Goal: Task Accomplishment & Management: Complete application form

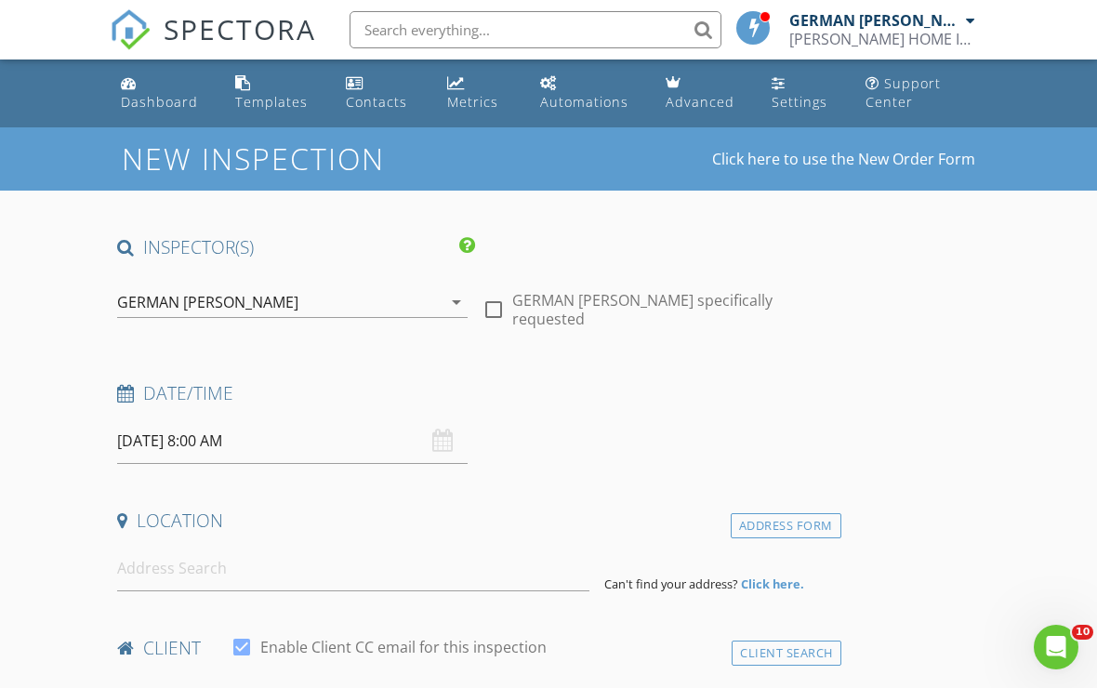
click at [972, 22] on div at bounding box center [970, 20] width 9 height 15
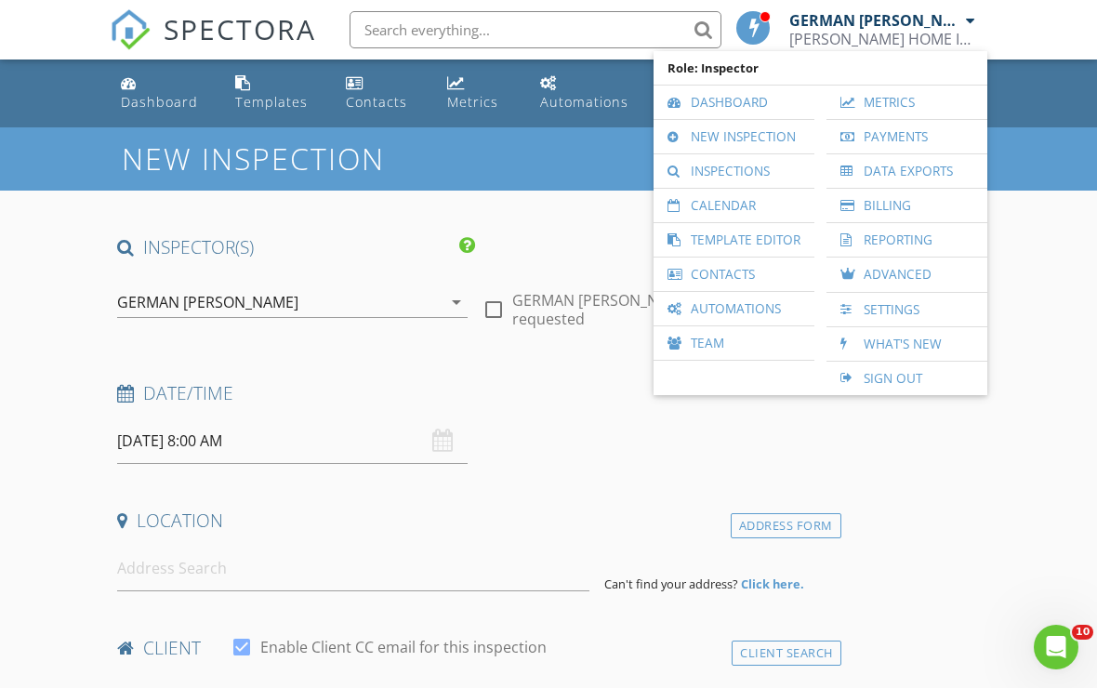
click at [763, 143] on link "New Inspection" at bounding box center [734, 136] width 142 height 33
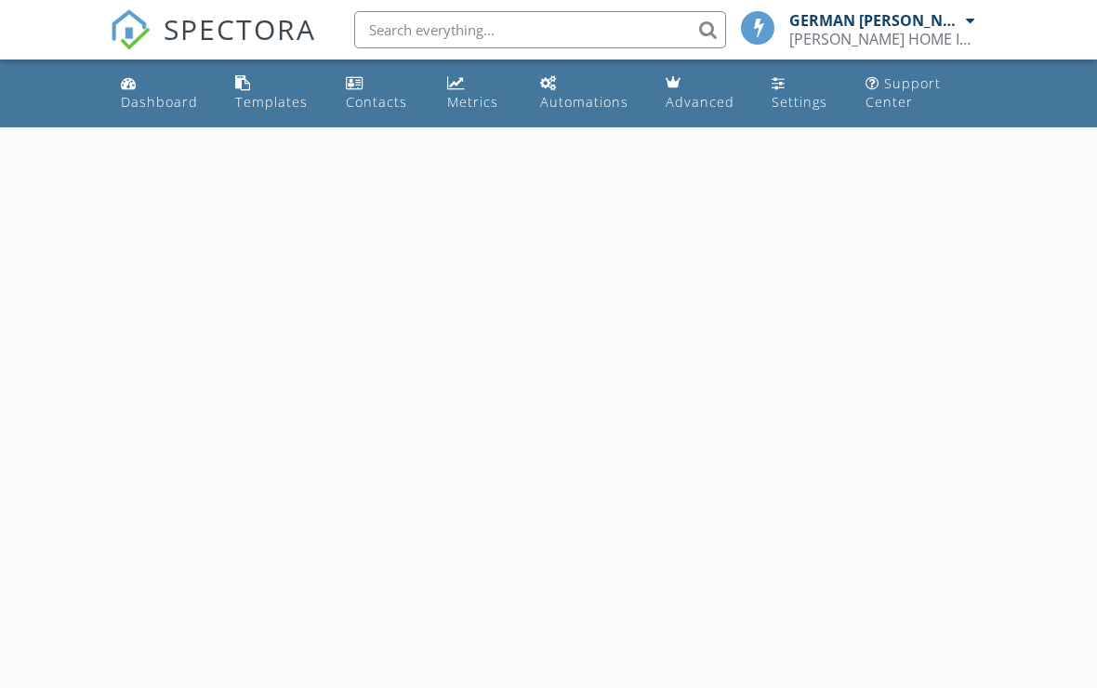
select select "7"
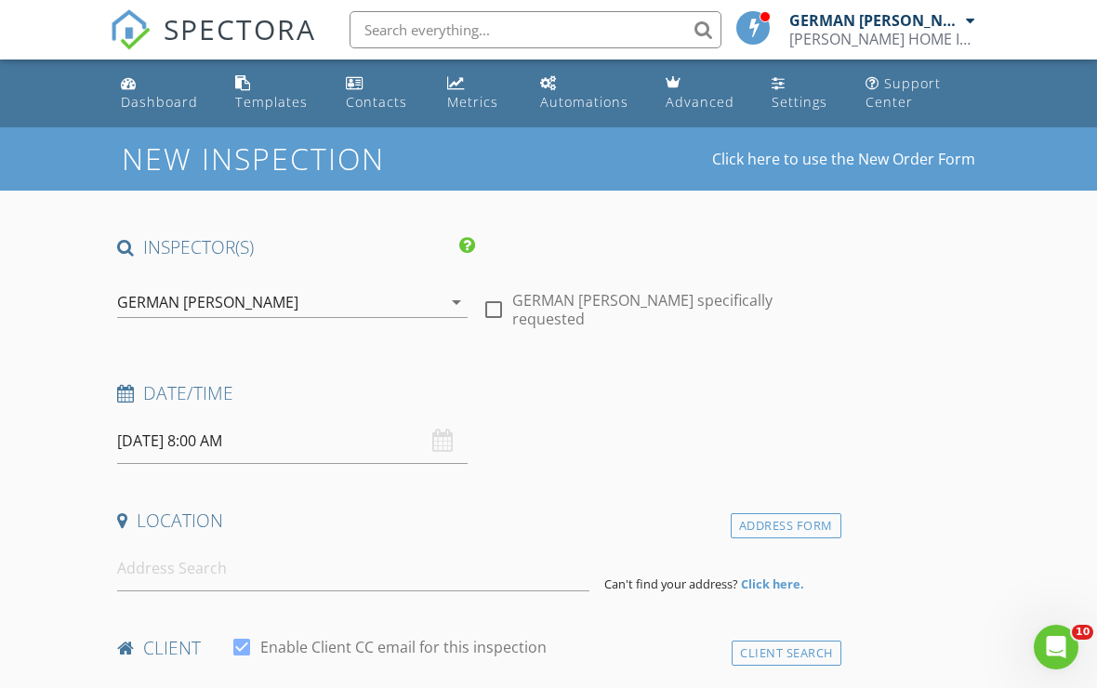
click at [165, 434] on input "[DATE] 8:00 AM" at bounding box center [292, 441] width 351 height 46
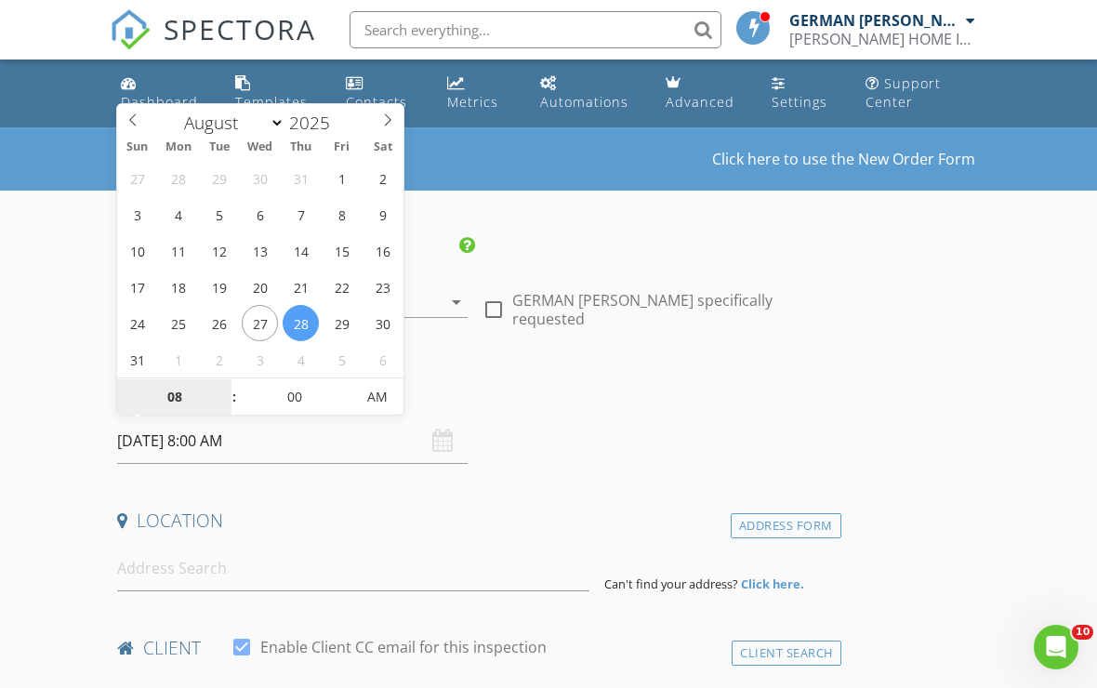
click at [193, 396] on input "08" at bounding box center [174, 397] width 114 height 37
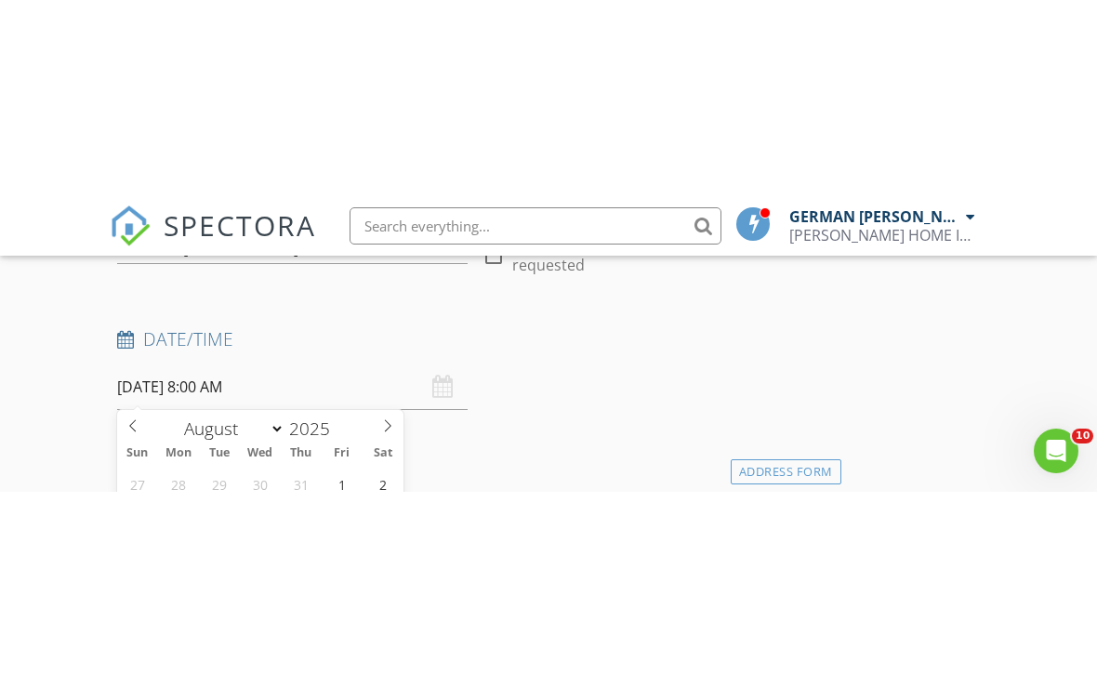
scroll to position [610, 0]
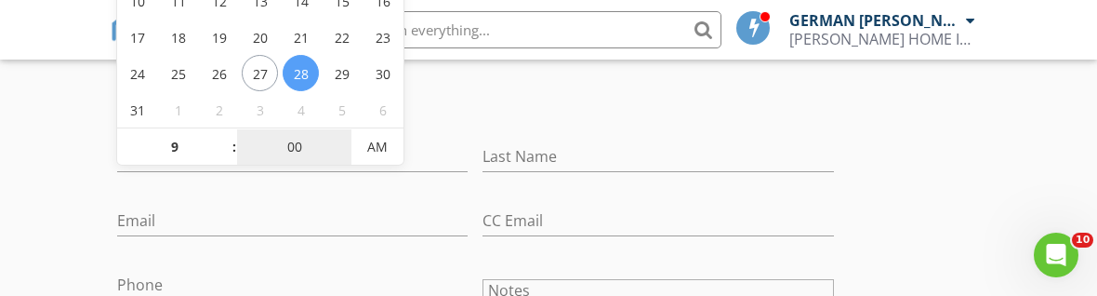
click at [310, 157] on input "00" at bounding box center [294, 147] width 114 height 37
type input "09"
type input "08/28/2025 9:00 AM"
type input "30"
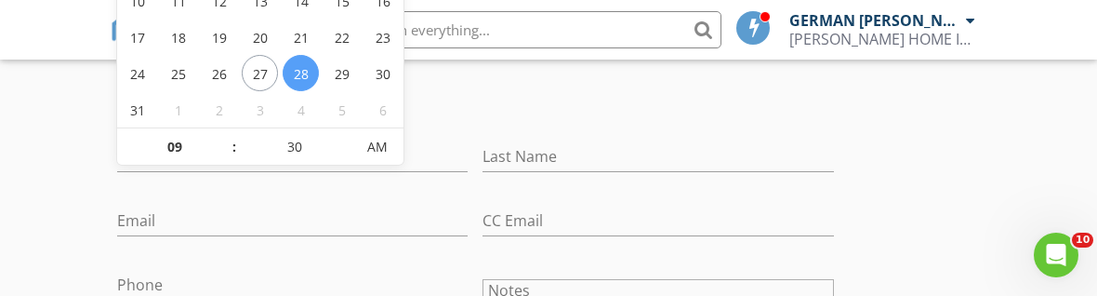
type input "[DATE] 9:30 AM"
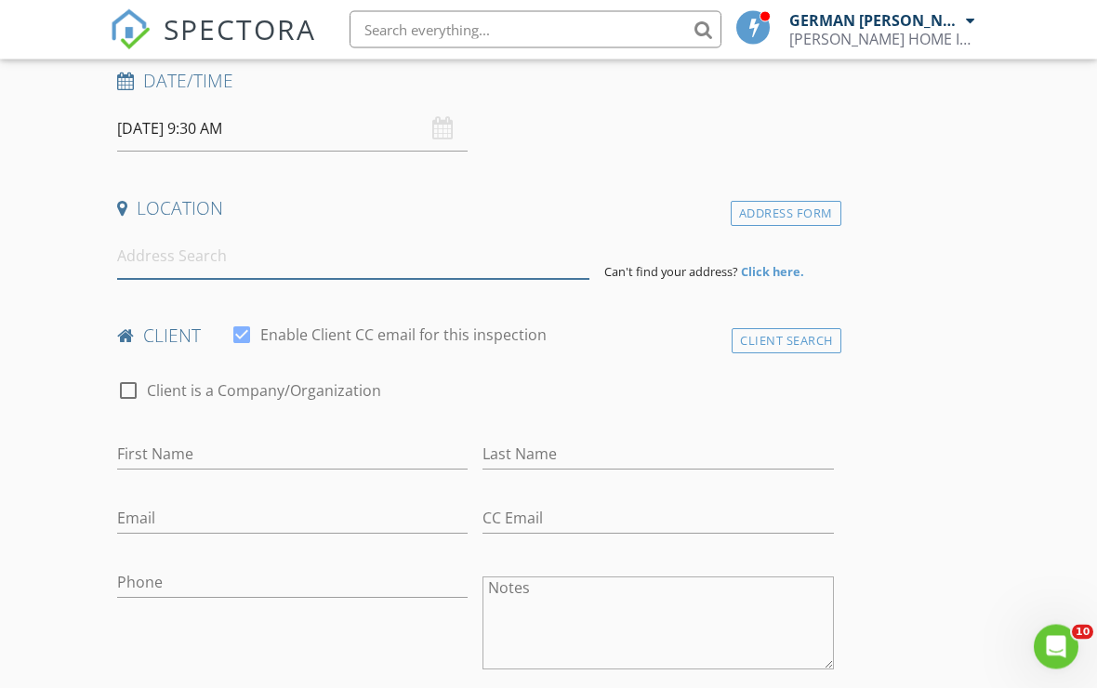
click at [365, 243] on input at bounding box center [353, 257] width 472 height 46
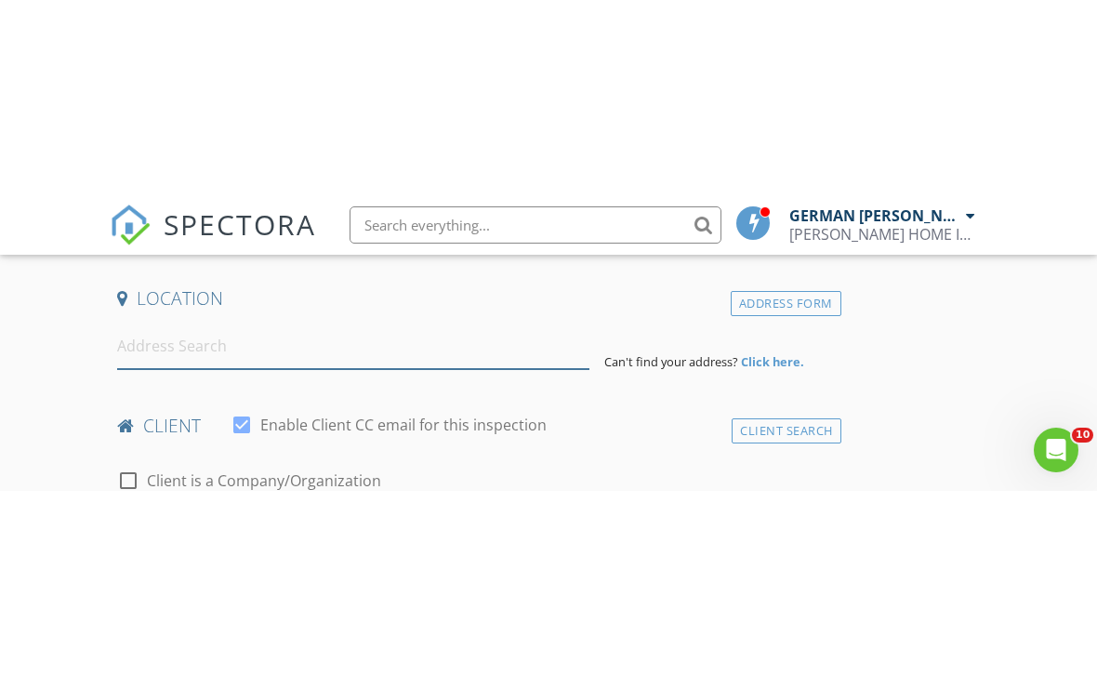
scroll to position [418, 0]
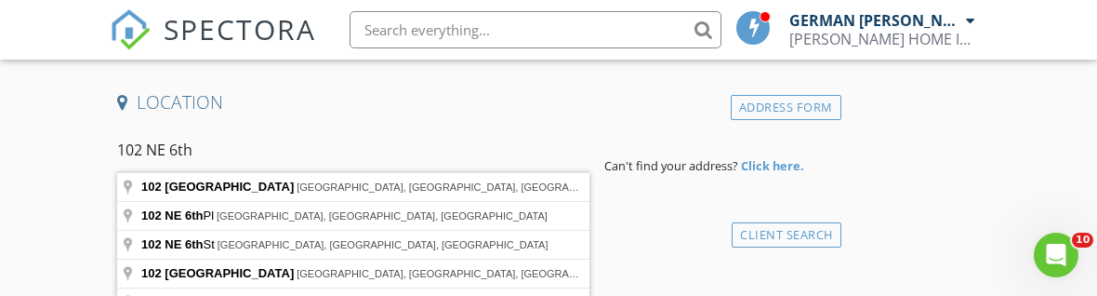
type input "102 Northeast 6th Avenue, Cape Coral, FL, USA"
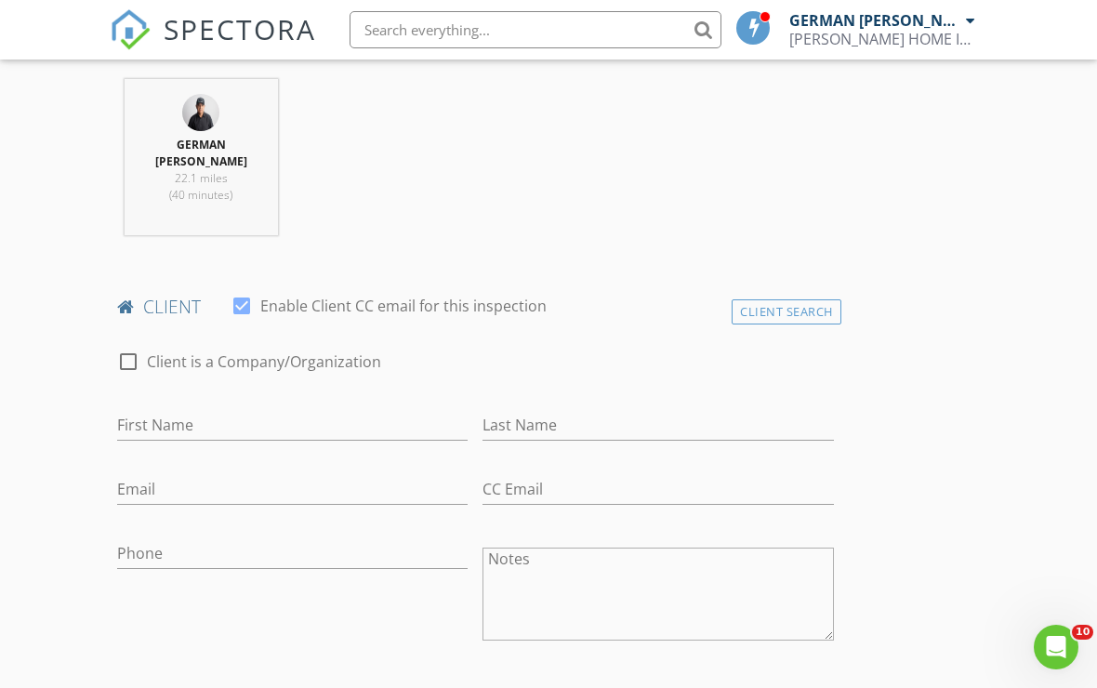
scroll to position [779, 0]
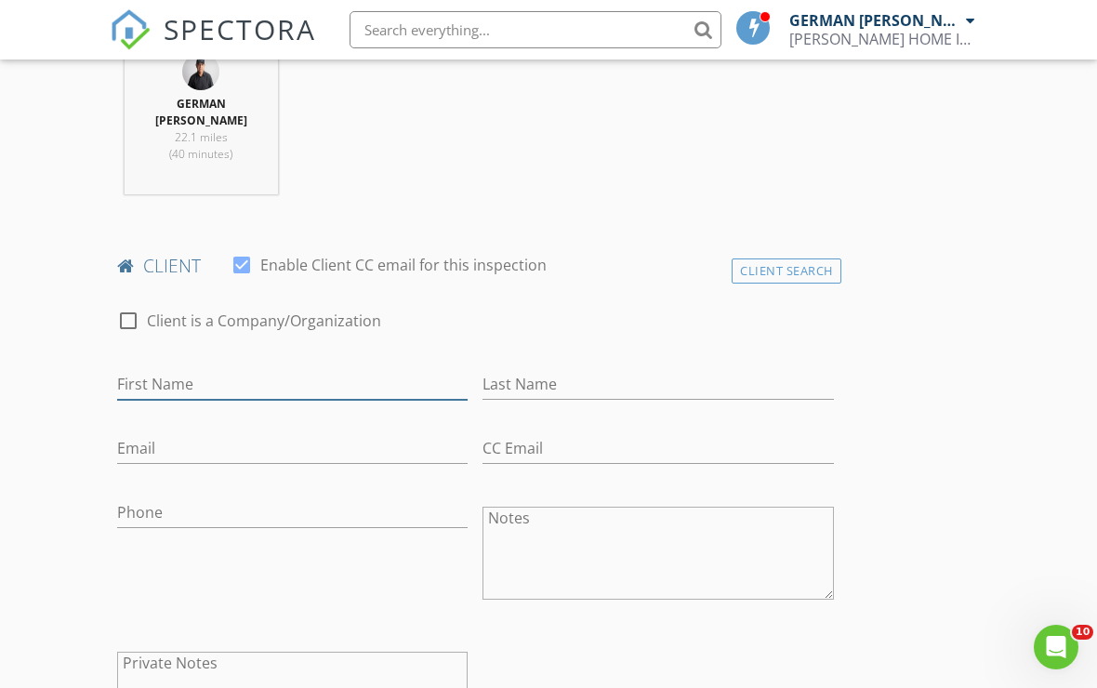
click at [315, 369] on input "First Name" at bounding box center [292, 384] width 351 height 31
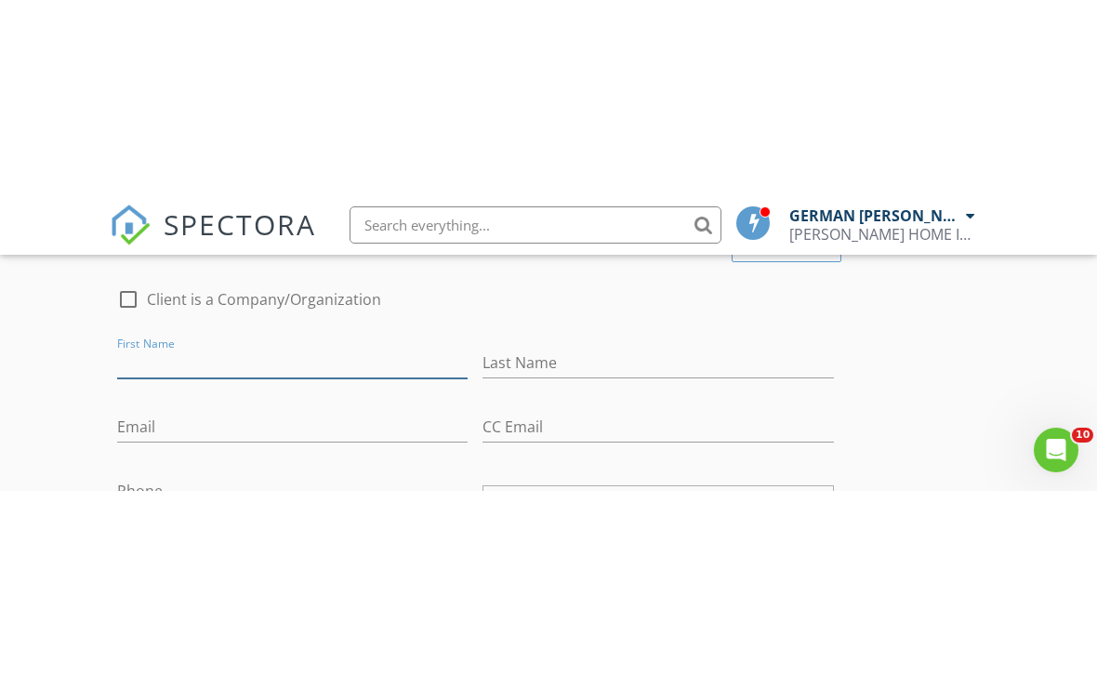
scroll to position [997, 0]
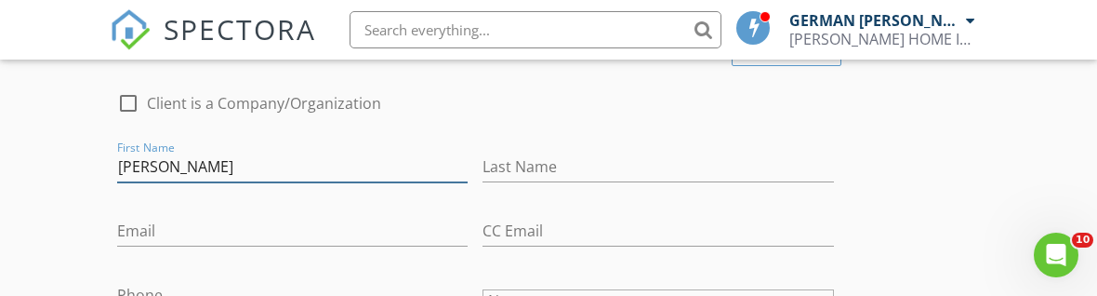
type input "Emilio y Mercedes"
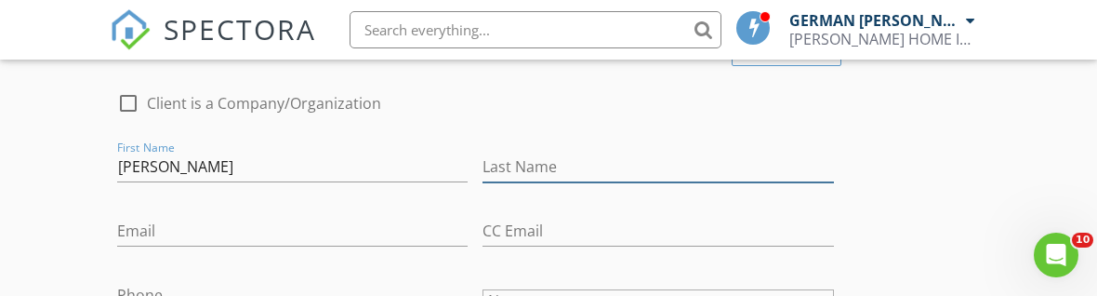
click at [532, 152] on input "Last Name" at bounding box center [658, 167] width 351 height 31
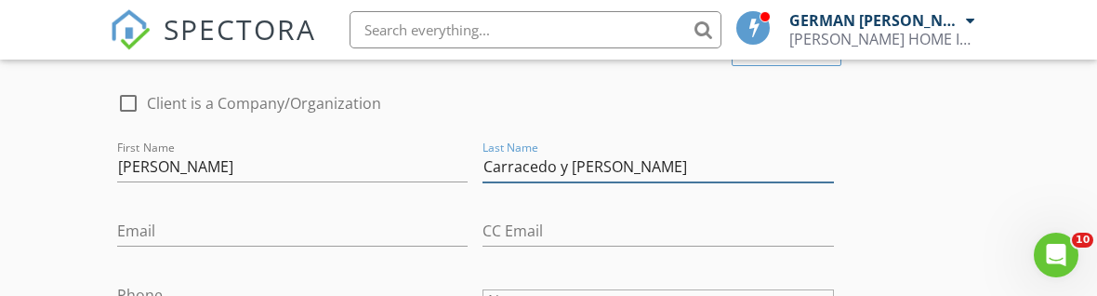
type input "Carracedo y Echevarria"
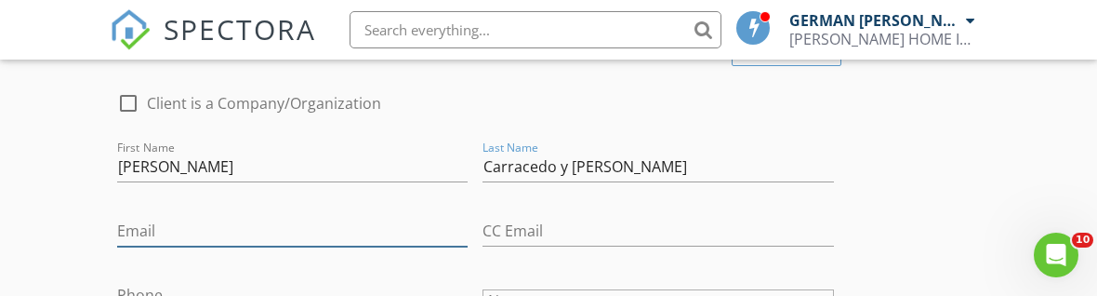
click at [250, 216] on input "Email" at bounding box center [292, 231] width 351 height 31
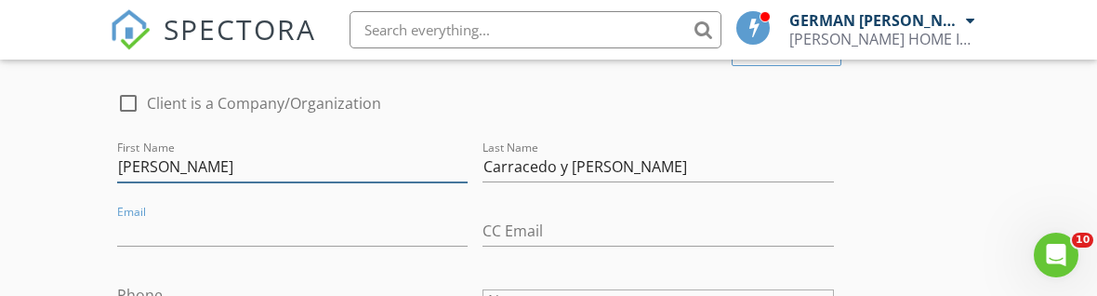
click at [177, 152] on input "Emilio y Mercedes" at bounding box center [292, 167] width 351 height 31
click at [176, 152] on input "Emilio yMercedes" at bounding box center [292, 167] width 351 height 31
click at [173, 152] on input "Emilio yMercedes" at bounding box center [292, 167] width 351 height 31
click at [184, 152] on input "Emilio yMercedes" at bounding box center [292, 167] width 351 height 31
click at [179, 152] on input "Emilio yMercedes" at bounding box center [292, 167] width 351 height 31
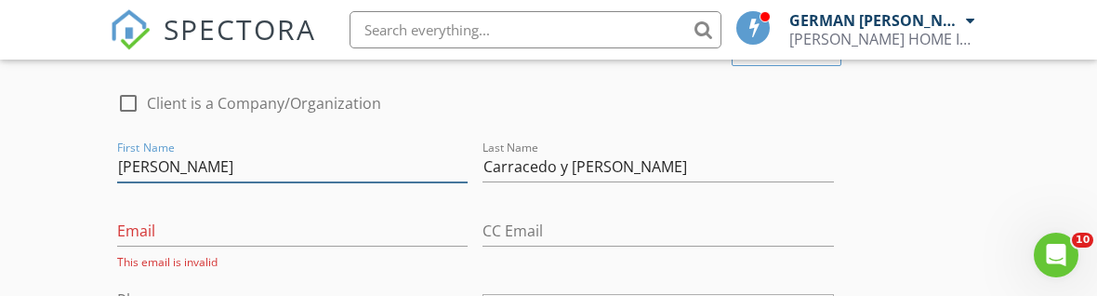
click at [175, 152] on input "Emilio yMercedes" at bounding box center [292, 167] width 351 height 31
click at [259, 152] on input "Emilio yMercedes" at bounding box center [292, 167] width 351 height 31
type input "Emilio & Mercedes"
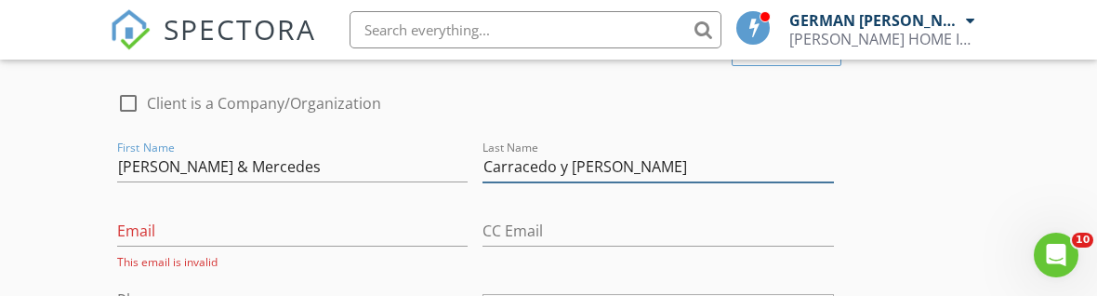
click at [562, 152] on input "Carracedo y Echevarria" at bounding box center [658, 167] width 351 height 31
click at [569, 152] on input "Carracedo y Echevarria" at bounding box center [658, 167] width 351 height 31
type input "Carracedo y Echevarria"
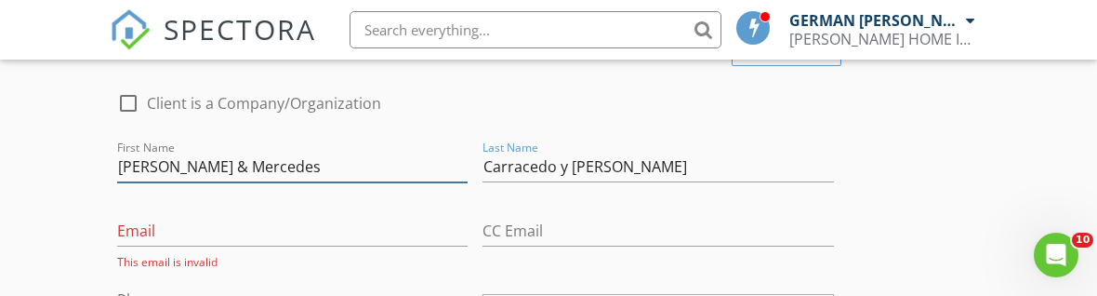
click at [178, 152] on input "Emilio & Mercedes" at bounding box center [292, 167] width 351 height 31
type input "Emilio y Mercedes"
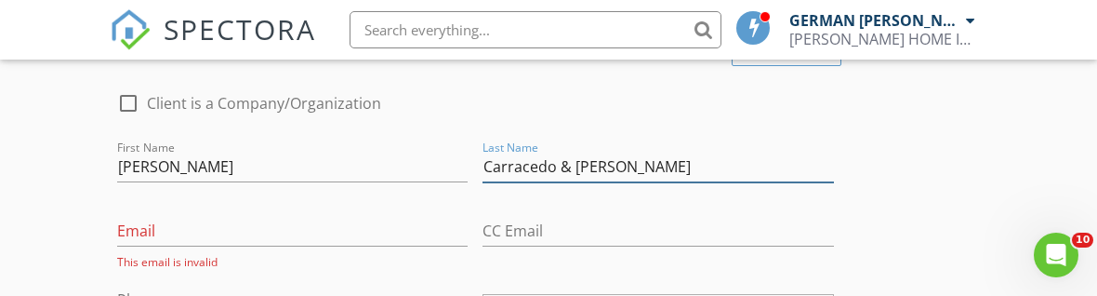
type input "Carracedo & Echevarria"
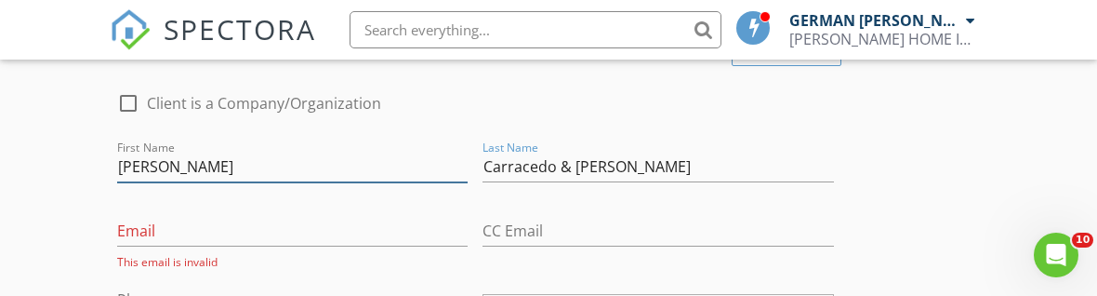
click at [179, 158] on input "Emilio y Mercedes" at bounding box center [292, 167] width 351 height 31
click at [171, 152] on input "Emilio y Mercedes" at bounding box center [292, 167] width 351 height 31
click at [168, 152] on input "Emilio y Mercedes" at bounding box center [292, 167] width 351 height 31
click at [181, 152] on input "Emilio y Mercedes" at bounding box center [292, 167] width 351 height 31
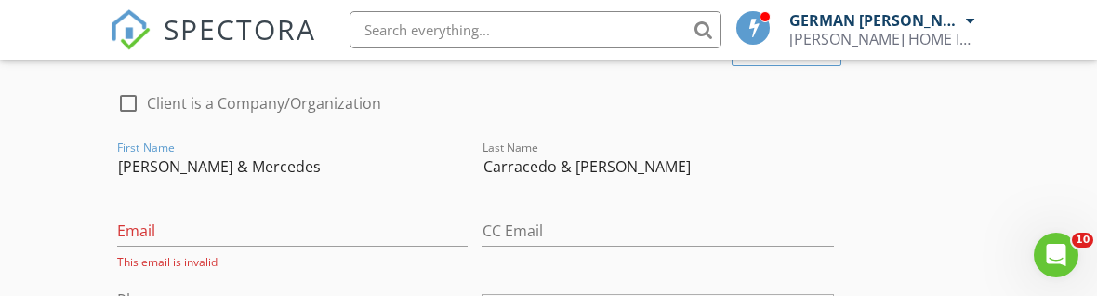
click at [229, 205] on div "Email This email is invalid" at bounding box center [292, 237] width 351 height 65
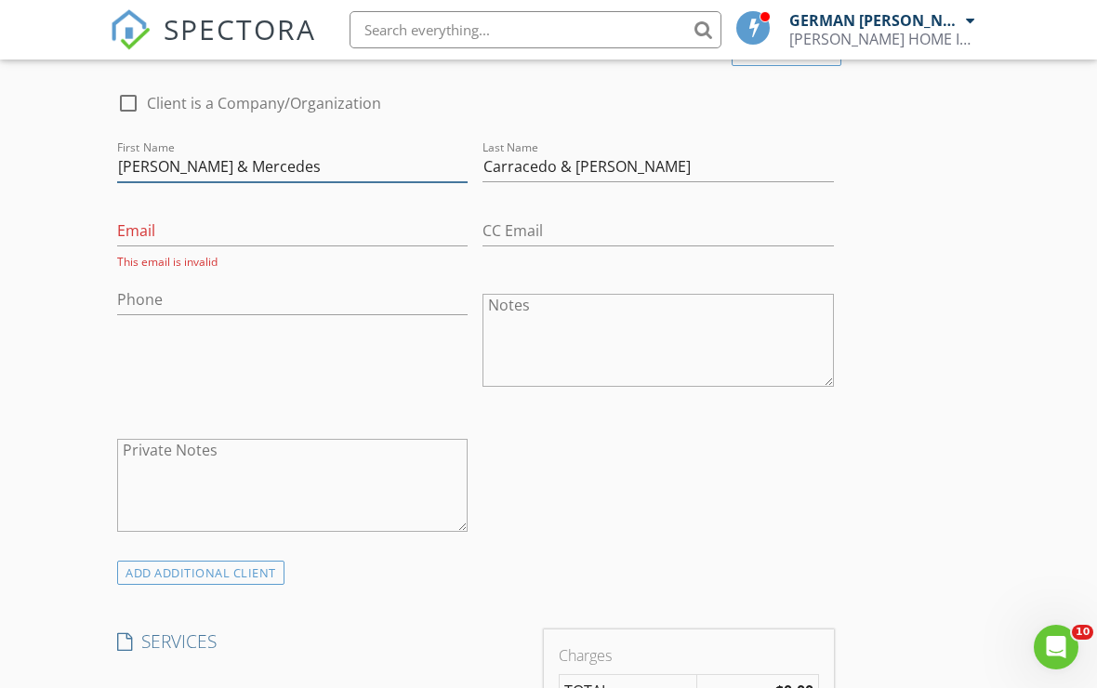
click at [174, 152] on input "Emilio & Mercedes" at bounding box center [292, 167] width 351 height 31
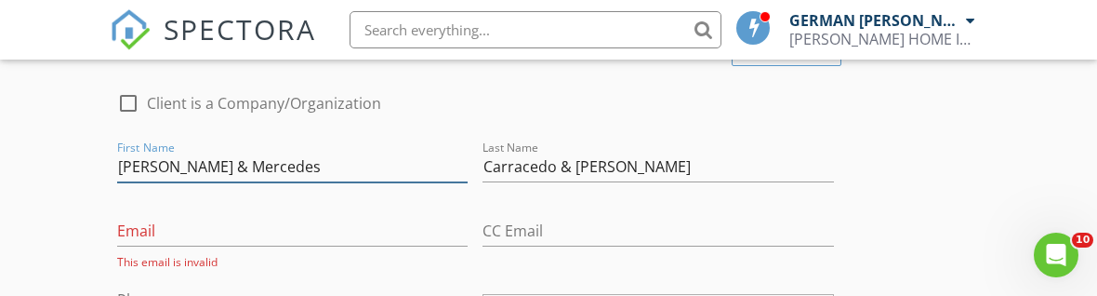
click at [170, 152] on input "Emilio & Mercedes" at bounding box center [292, 167] width 351 height 31
click at [172, 154] on input "Emilio & Mercedes" at bounding box center [292, 167] width 351 height 31
click at [166, 161] on input "Emilio & Mercedes" at bounding box center [292, 167] width 351 height 31
click at [180, 152] on input "Emilio & Mercedes" at bounding box center [292, 167] width 351 height 31
type input "Emilio / Mercedes"
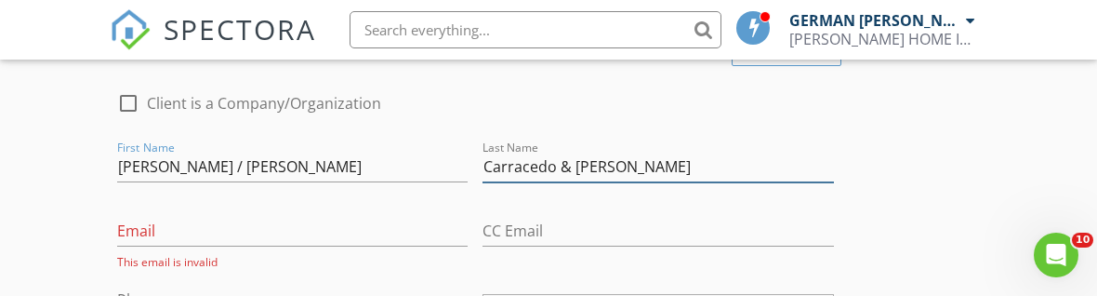
click at [564, 152] on input "Carracedo & Echevarria" at bounding box center [658, 167] width 351 height 31
click at [565, 152] on input "Carracedo & Echevarria" at bounding box center [658, 167] width 351 height 31
click at [745, 152] on input "Carracedo & Echevarria" at bounding box center [658, 167] width 351 height 31
click at [567, 152] on input "Carracedo & Echevarria" at bounding box center [658, 167] width 351 height 31
click at [575, 152] on input "Carracedo & Echevarria" at bounding box center [658, 167] width 351 height 31
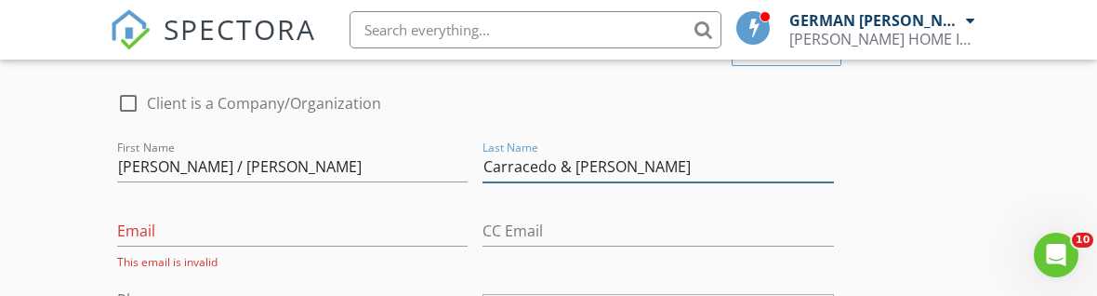
click at [568, 152] on input "Carracedo & Echevarria" at bounding box center [658, 167] width 351 height 31
click at [730, 152] on input "Carracedo & Echevarria" at bounding box center [658, 167] width 351 height 31
click at [567, 152] on input "Carracedo & Echevarria" at bounding box center [658, 167] width 351 height 31
click at [571, 152] on input "Carracedo & Echevarria" at bounding box center [658, 167] width 351 height 31
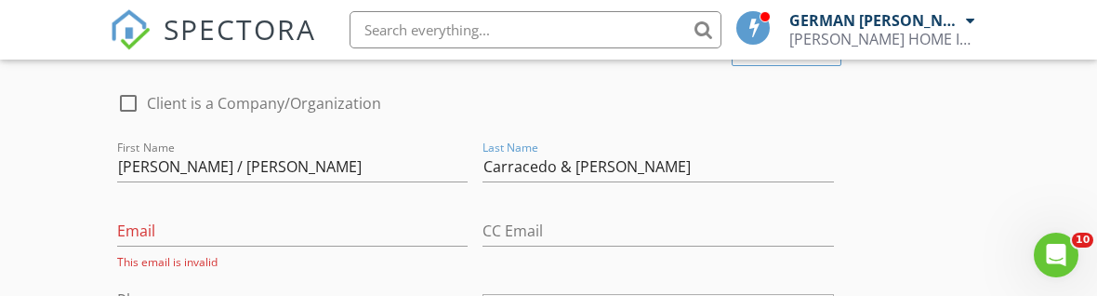
click at [783, 116] on div "check_box_outline_blank Client is a Company/Organization" at bounding box center [475, 112] width 717 height 48
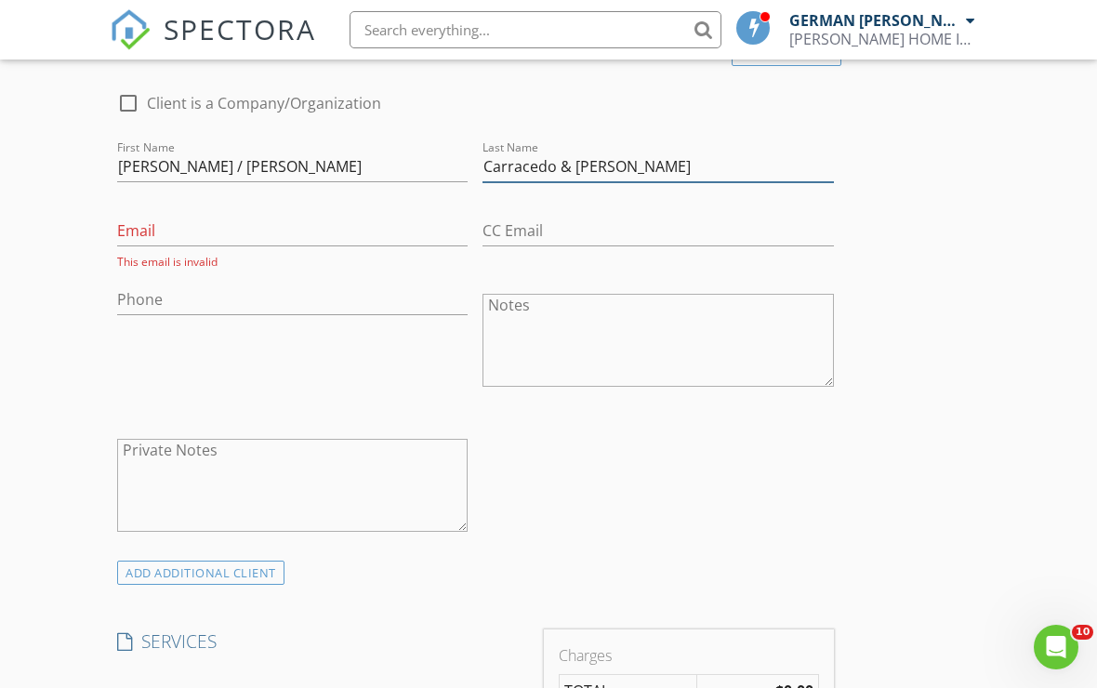
click at [565, 152] on input "Carracedo & Echevarria" at bounding box center [658, 167] width 351 height 31
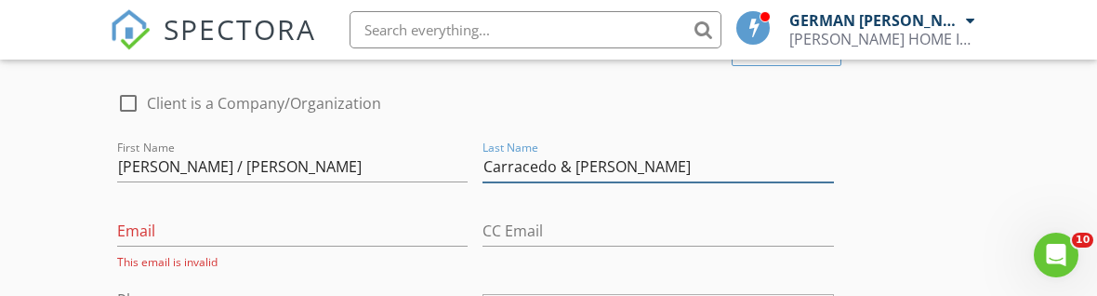
click at [575, 152] on input "Carracedo & Echevarria" at bounding box center [658, 167] width 351 height 31
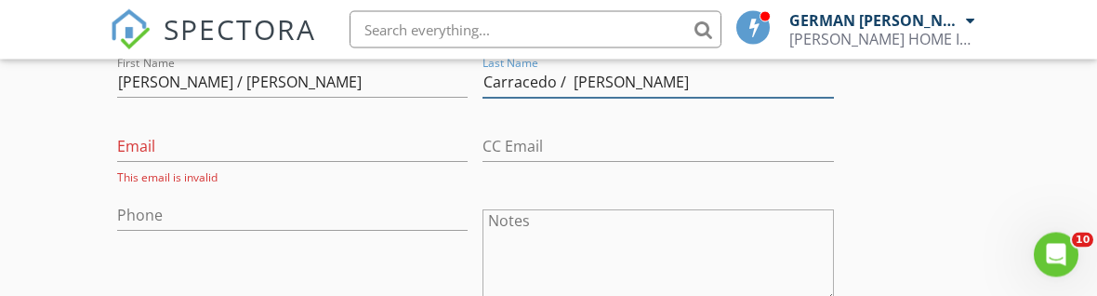
type input "Carracedo / Echevarria"
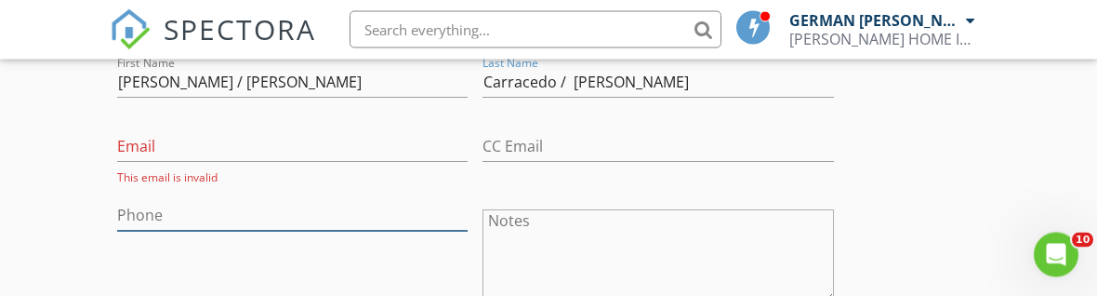
click at [257, 201] on input "Phone" at bounding box center [292, 216] width 351 height 31
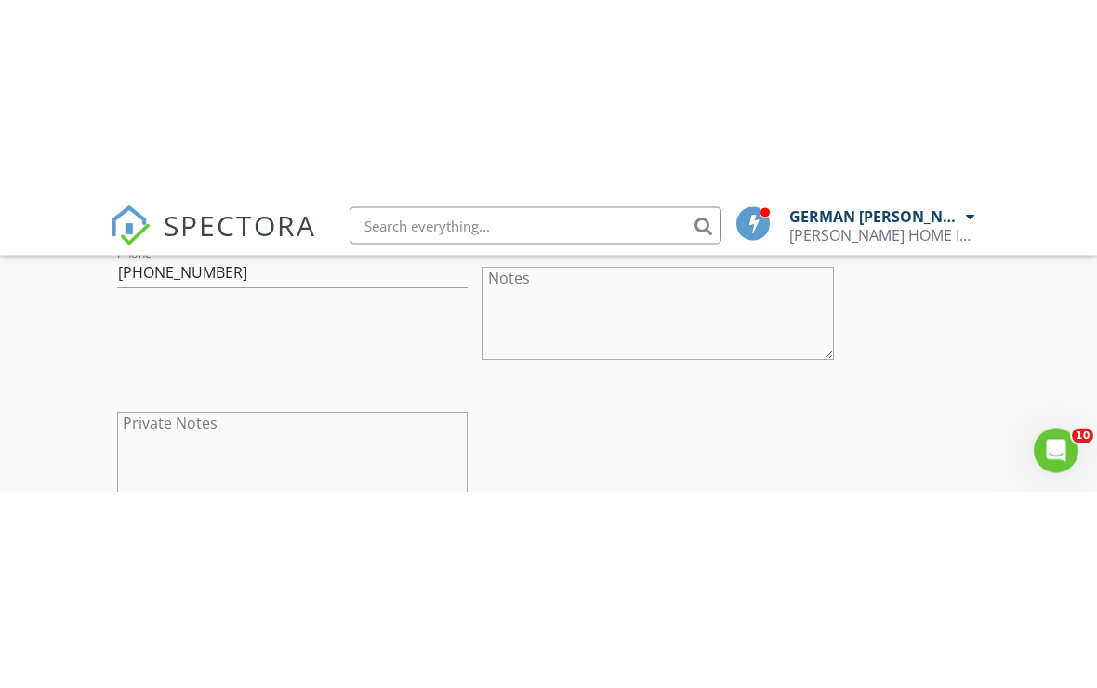
scroll to position [1220, 0]
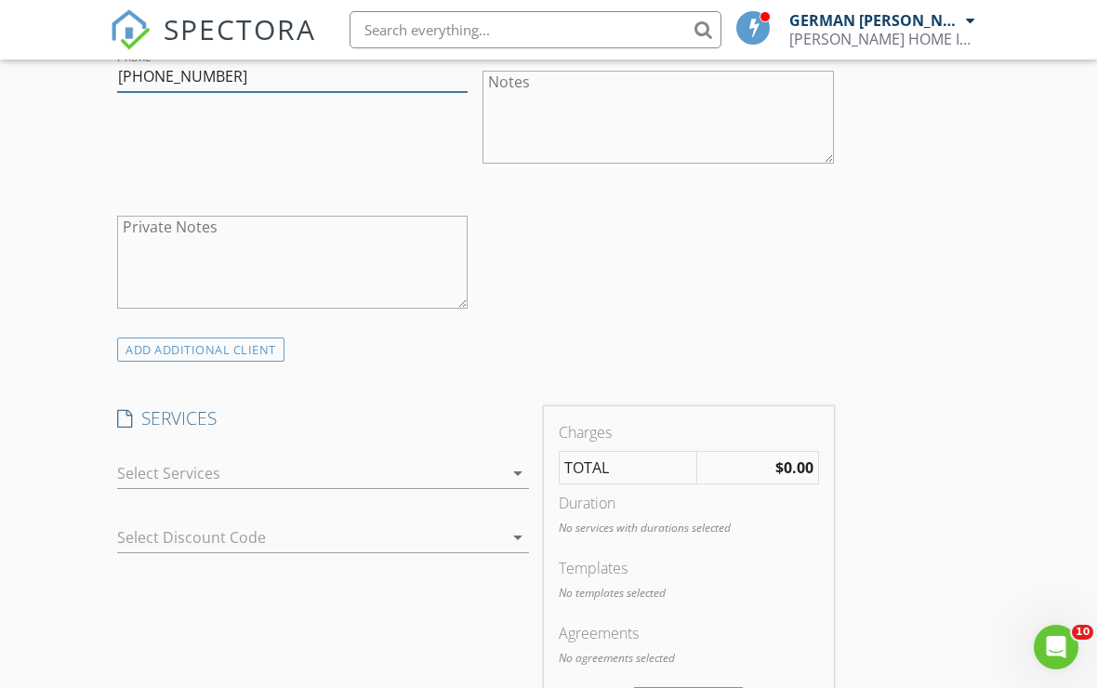
type input "[PHONE_NUMBER]"
click at [513, 462] on icon "arrow_drop_down" at bounding box center [518, 473] width 22 height 22
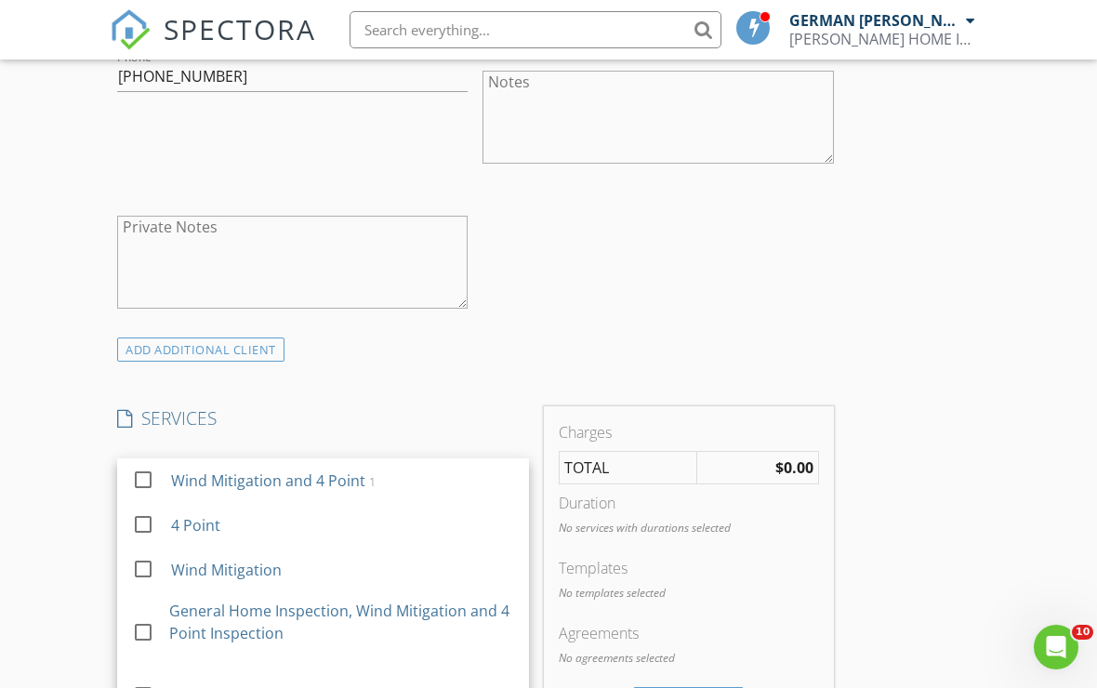
click at [157, 617] on div at bounding box center [143, 633] width 32 height 32
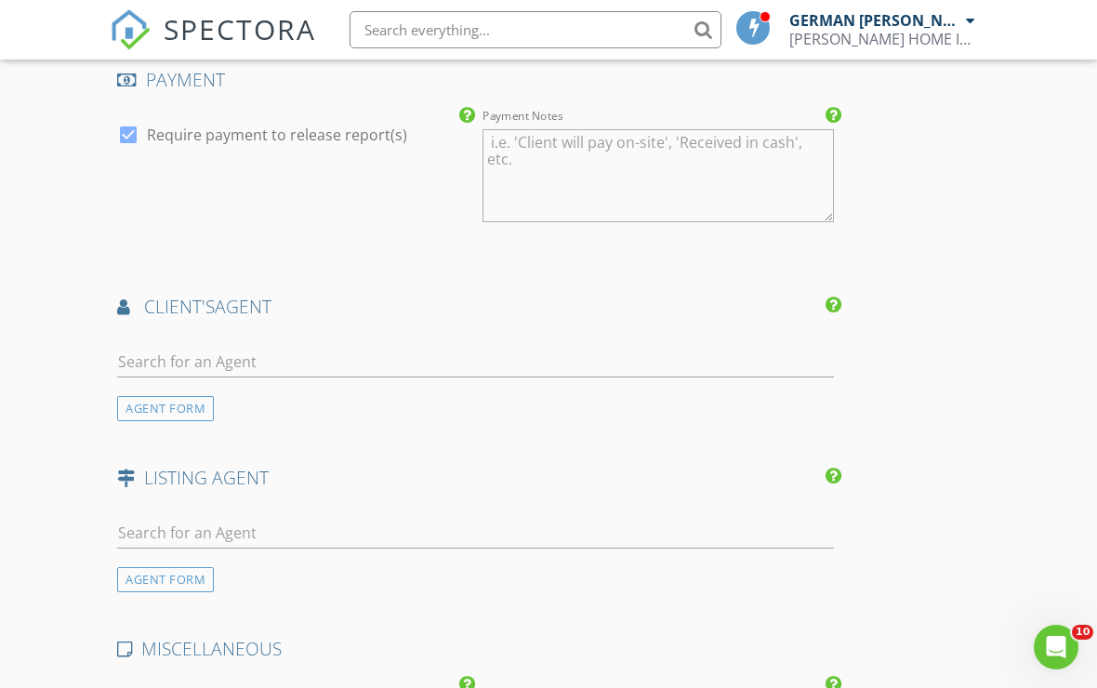
scroll to position [2124, 0]
click at [232, 337] on div at bounding box center [475, 367] width 717 height 60
click at [214, 347] on input "text" at bounding box center [475, 362] width 717 height 31
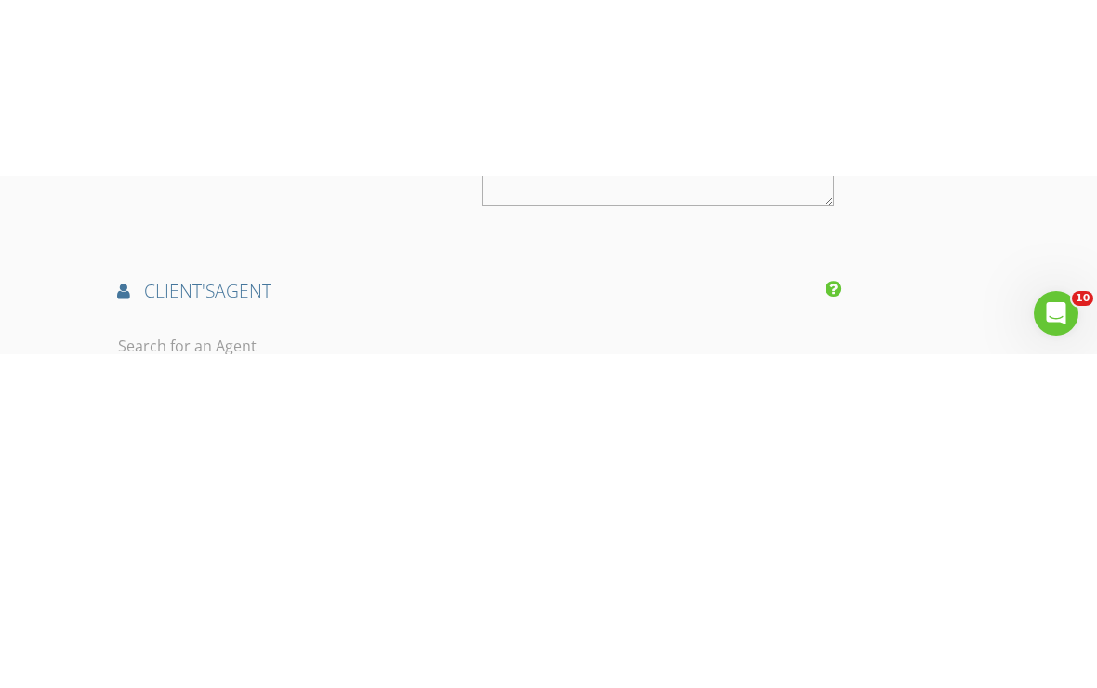
scroll to position [2317, 0]
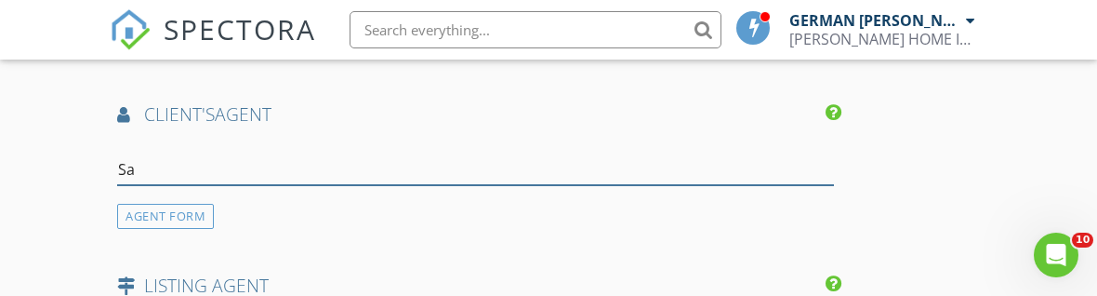
type input "S"
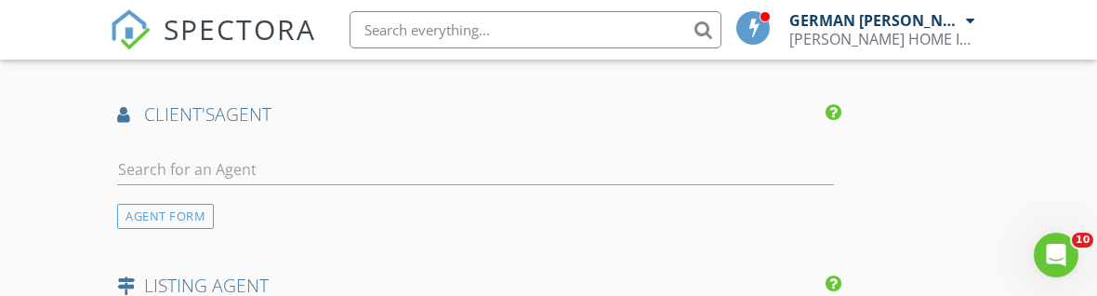
click at [182, 204] on div "AGENT FORM" at bounding box center [165, 216] width 97 height 25
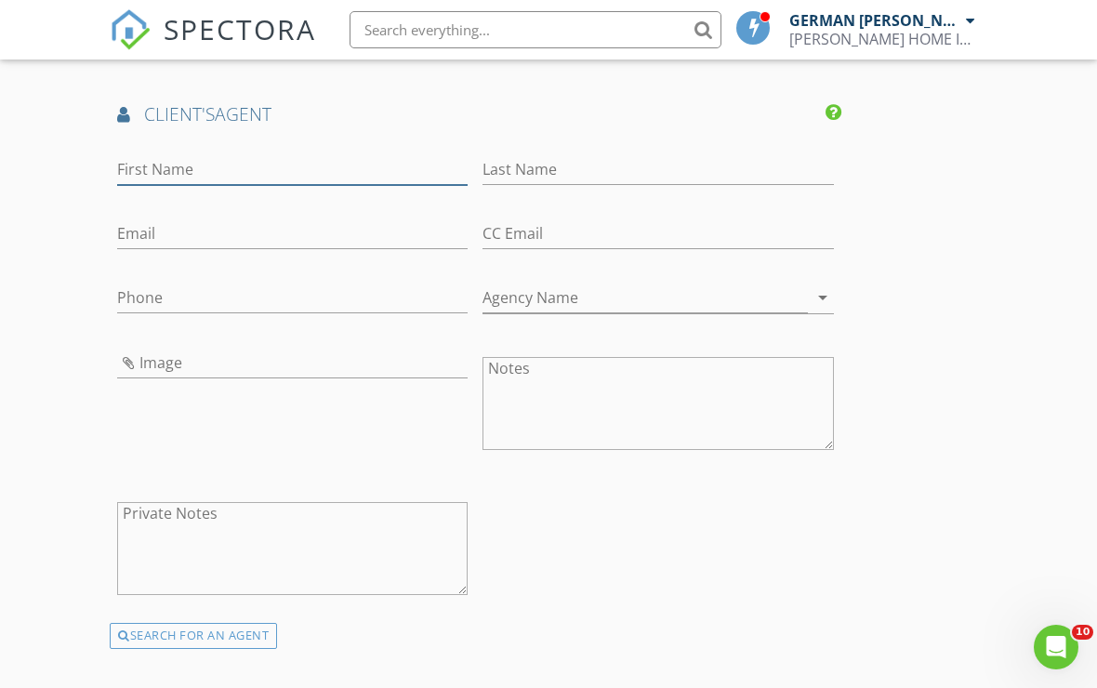
click at [179, 155] on input "First Name" at bounding box center [292, 169] width 351 height 31
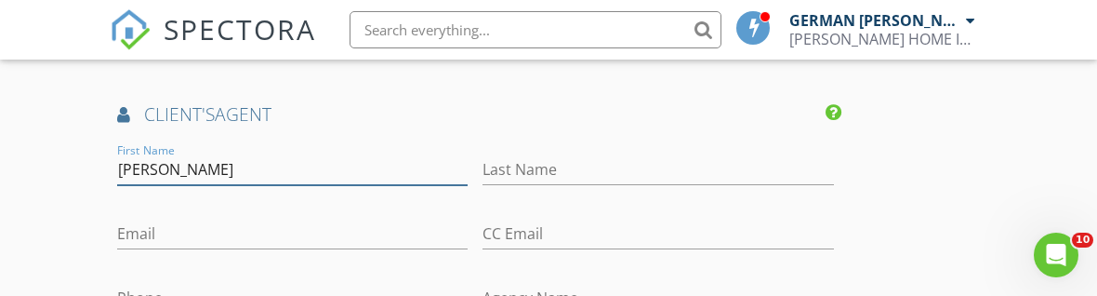
type input "[PERSON_NAME]"
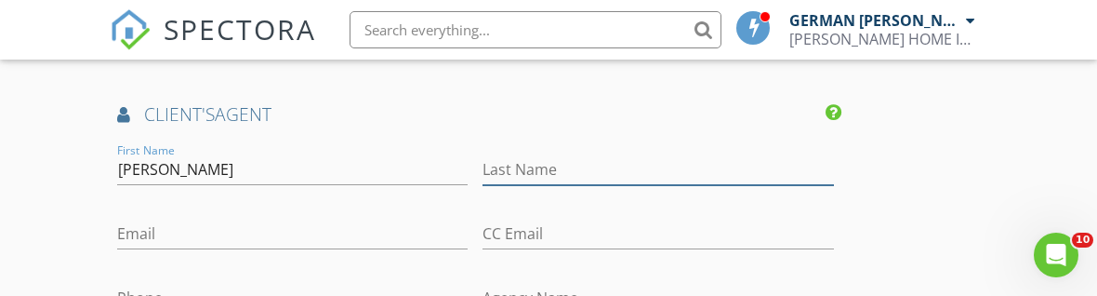
click at [518, 154] on input "Last Name" at bounding box center [658, 169] width 351 height 31
type input "[PERSON_NAME]"
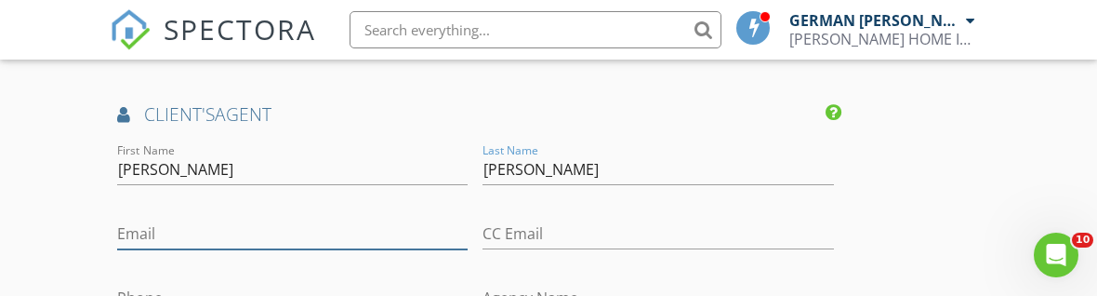
click at [228, 219] on input "Email" at bounding box center [292, 234] width 351 height 31
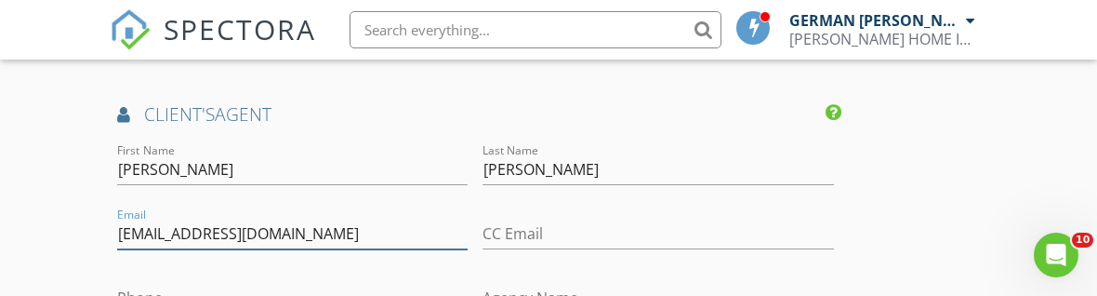
type input "[EMAIL_ADDRESS][DOMAIN_NAME]"
click at [226, 268] on div "Phone" at bounding box center [292, 300] width 365 height 65
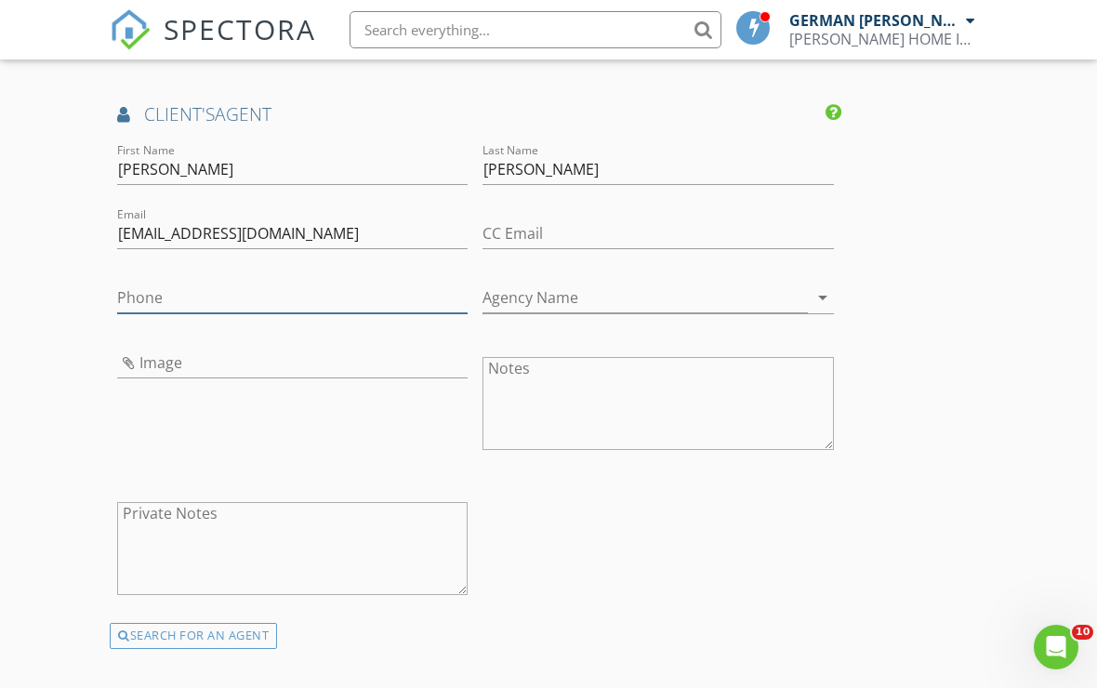
click at [247, 283] on input "Phone" at bounding box center [292, 298] width 351 height 31
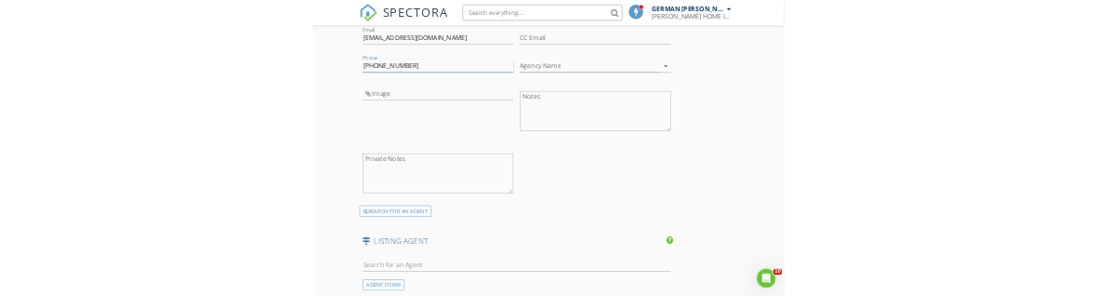
scroll to position [2439, 0]
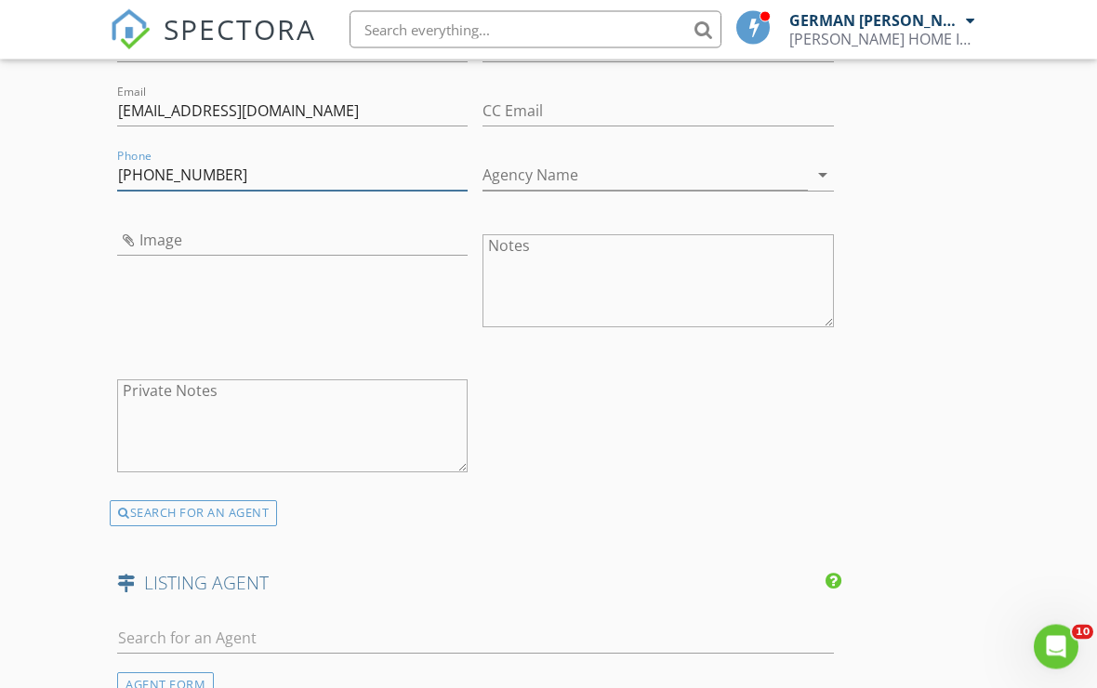
type input "[PHONE_NUMBER]"
click at [139, 226] on input "Image" at bounding box center [292, 241] width 351 height 31
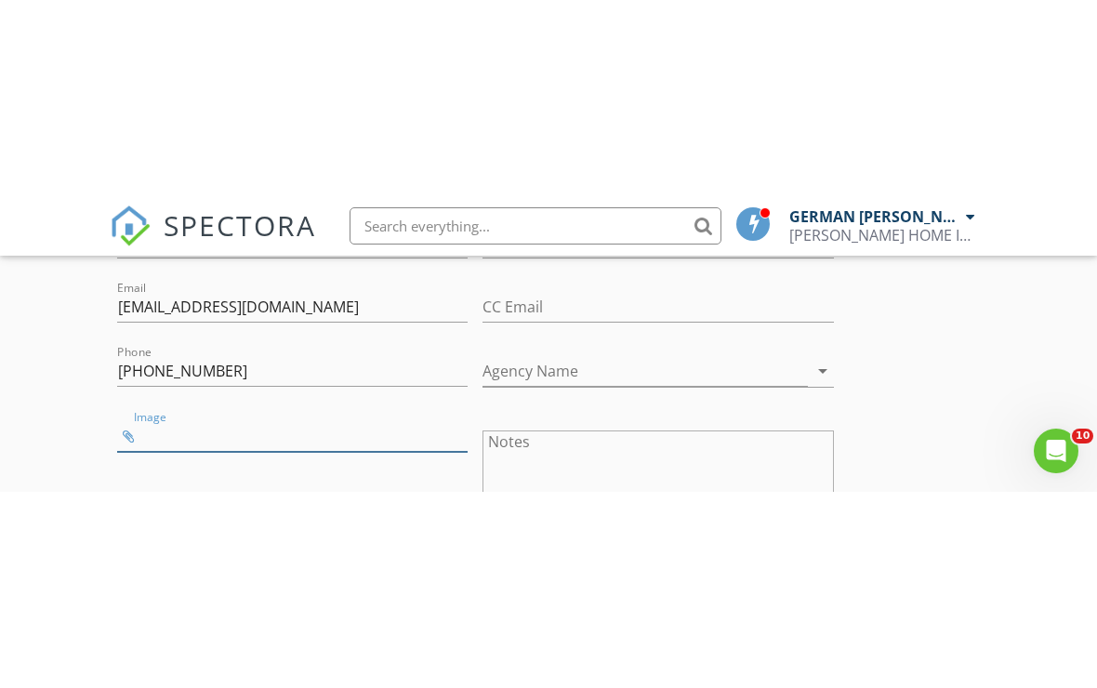
scroll to position [2440, 0]
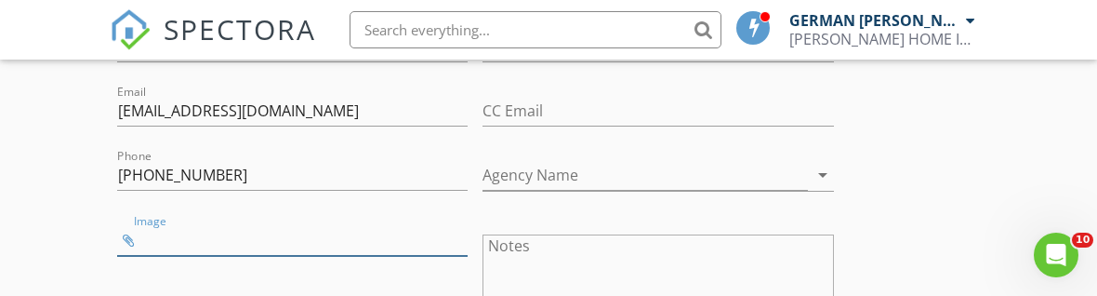
click at [127, 225] on input "Image" at bounding box center [292, 240] width 351 height 31
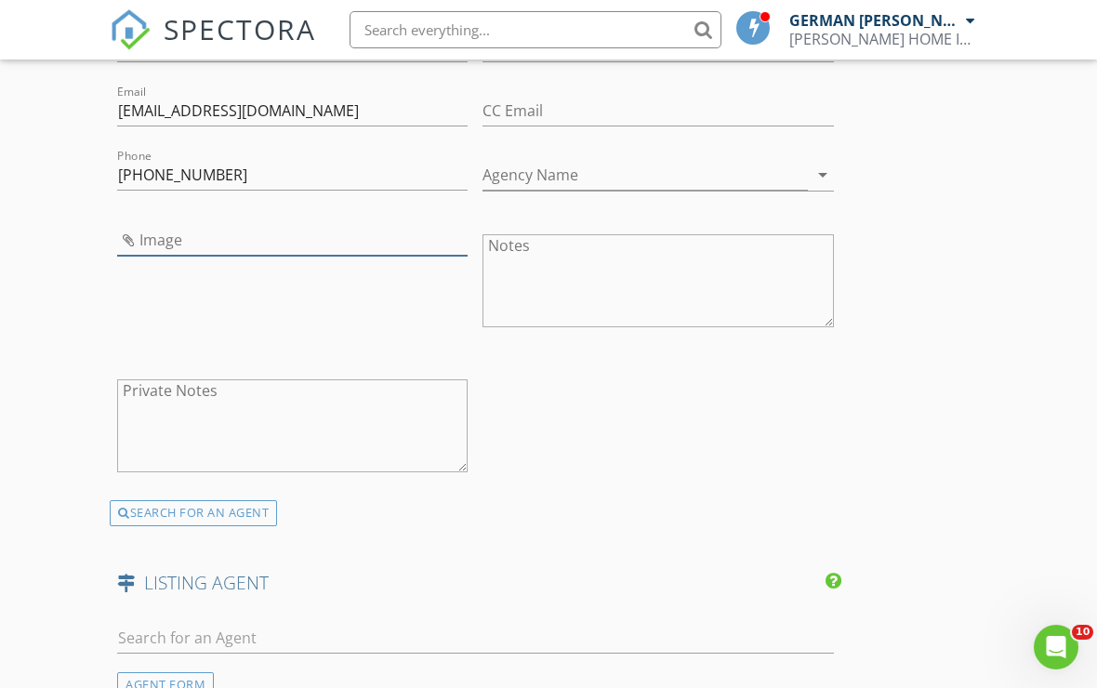
type input "IMG_7516.jpeg"
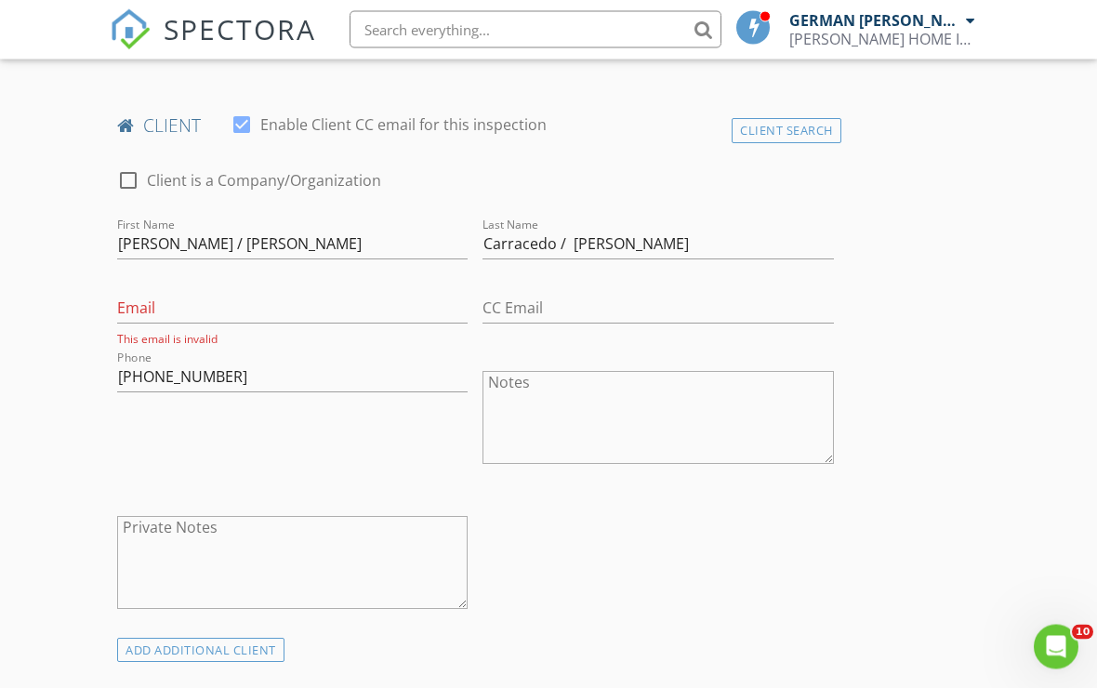
scroll to position [922, 0]
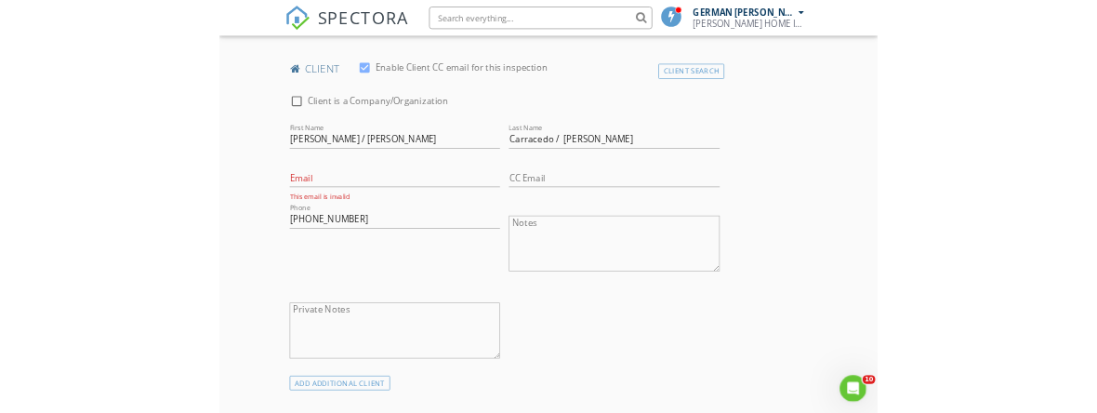
scroll to position [936, 0]
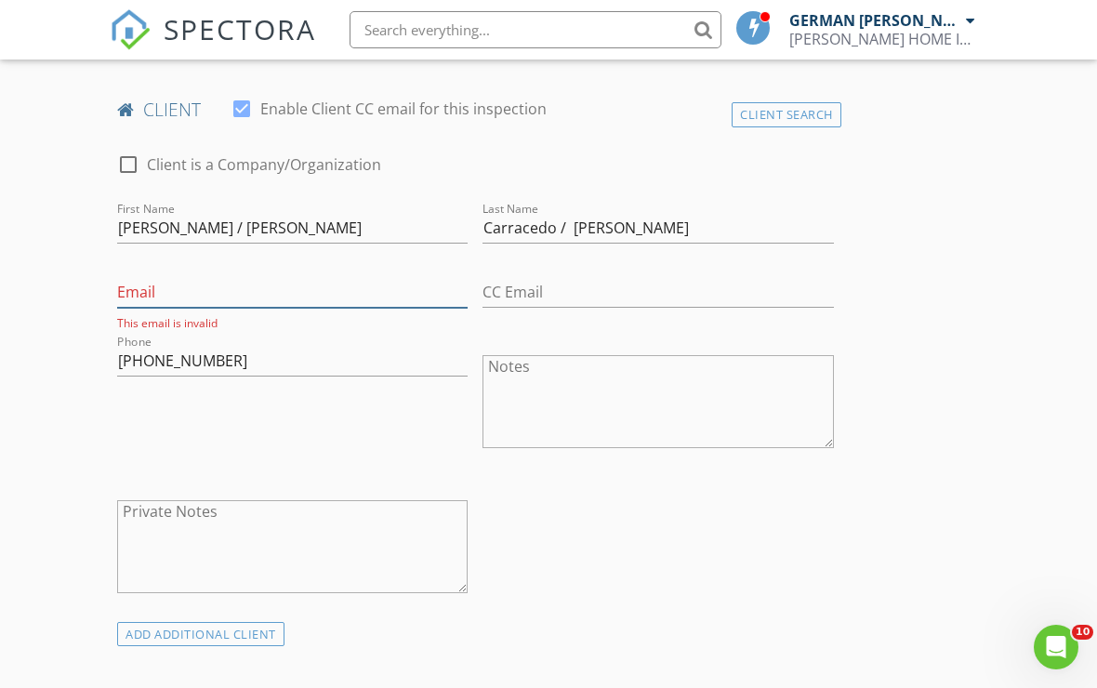
click at [194, 277] on input "Email" at bounding box center [292, 292] width 351 height 31
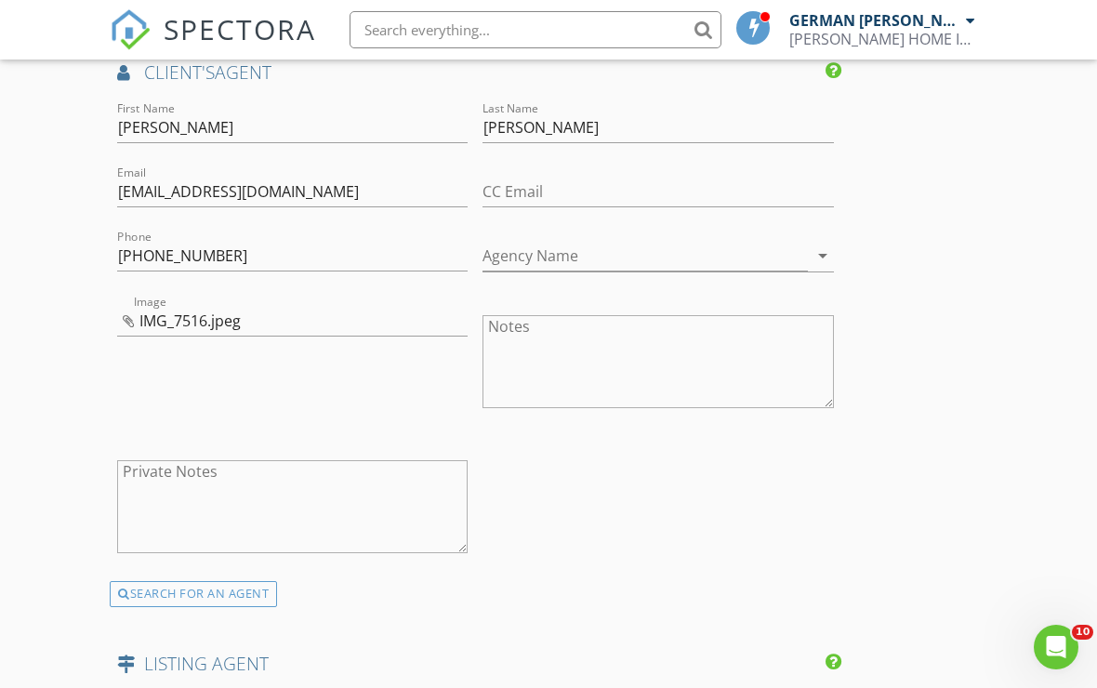
scroll to position [2354, 0]
type input "[EMAIL_ADDRESS][DOMAIN_NAME]"
click at [533, 242] on input "Agency Name" at bounding box center [645, 257] width 325 height 31
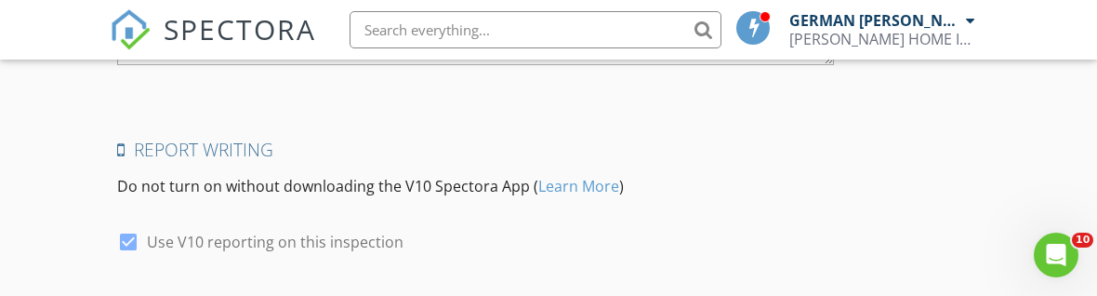
scroll to position [3503, 0]
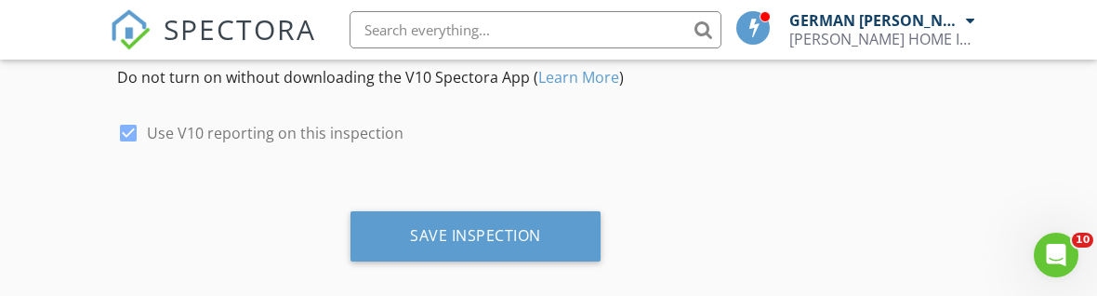
type input "IconPremierGroup"
click at [497, 226] on div "Save Inspection" at bounding box center [475, 235] width 131 height 19
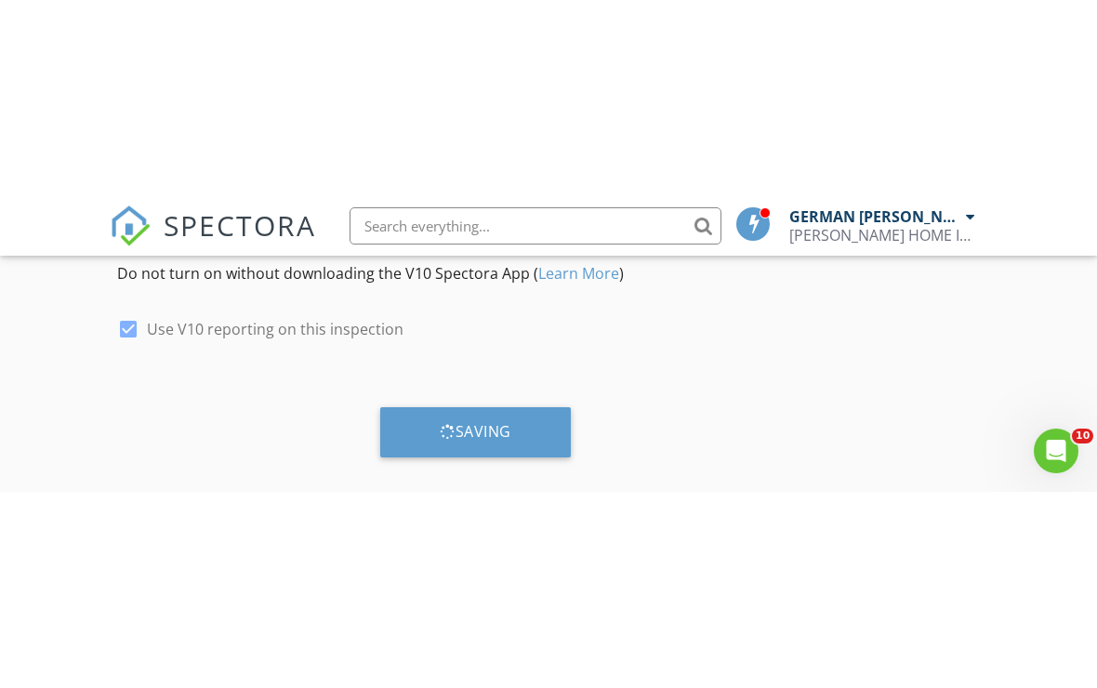
scroll to position [3024, 0]
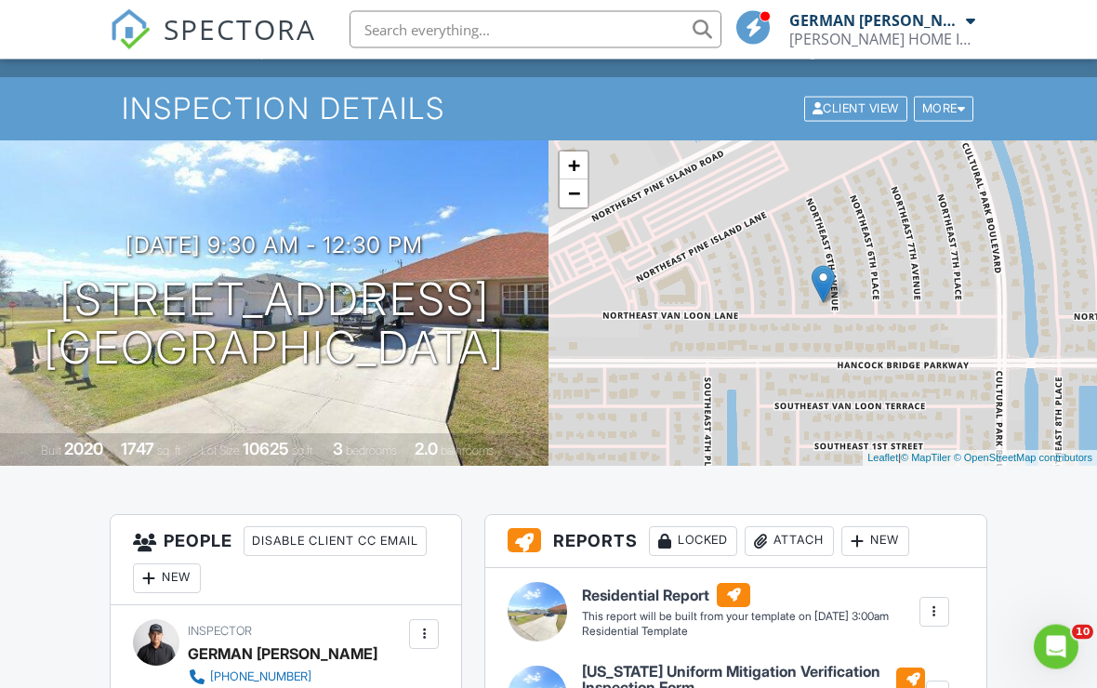
scroll to position [50, 0]
